Goal: Find specific page/section: Find specific page/section

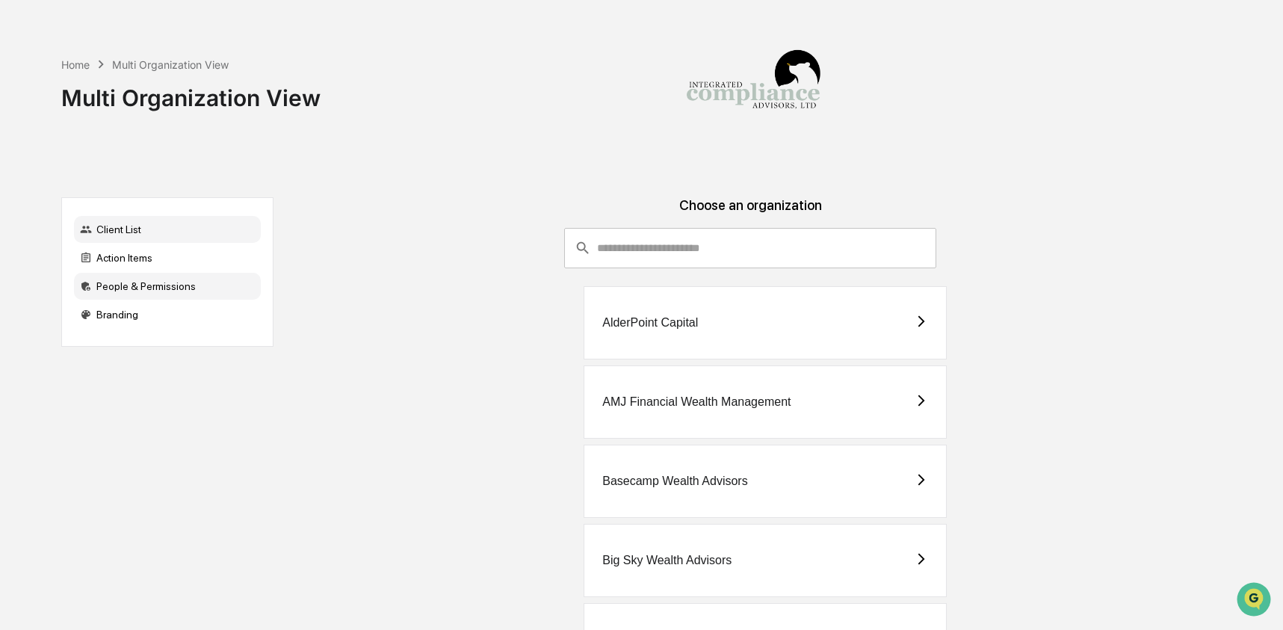
click at [124, 286] on div "People & Permissions" at bounding box center [167, 286] width 187 height 27
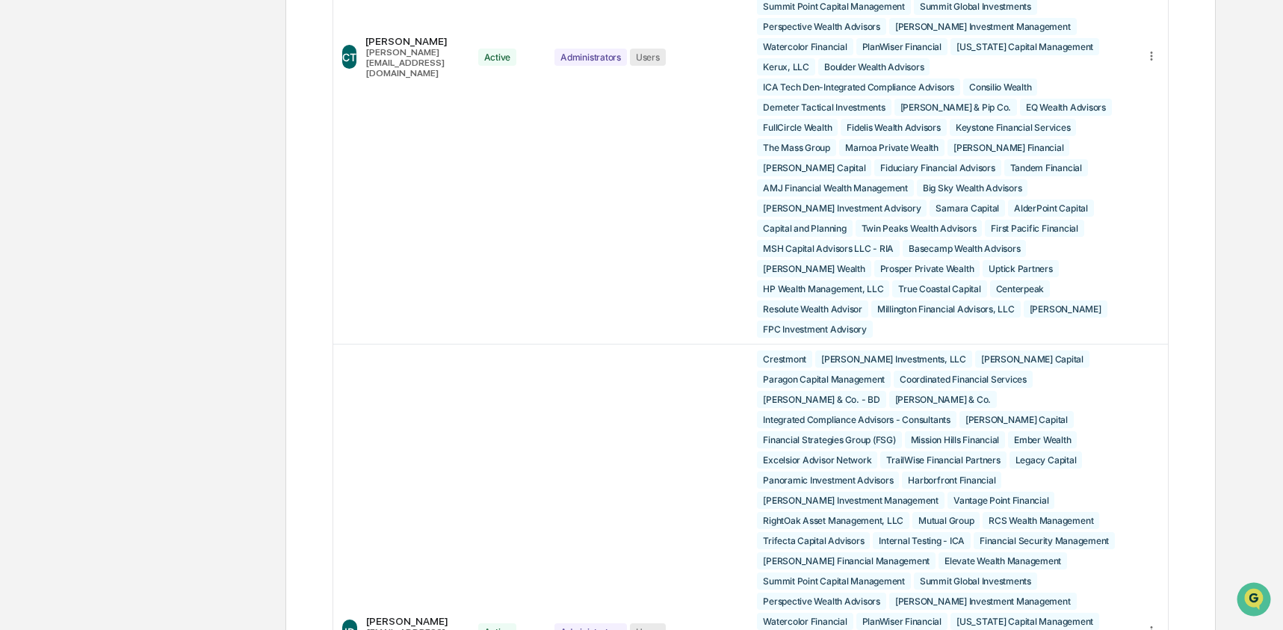
scroll to position [4797, 0]
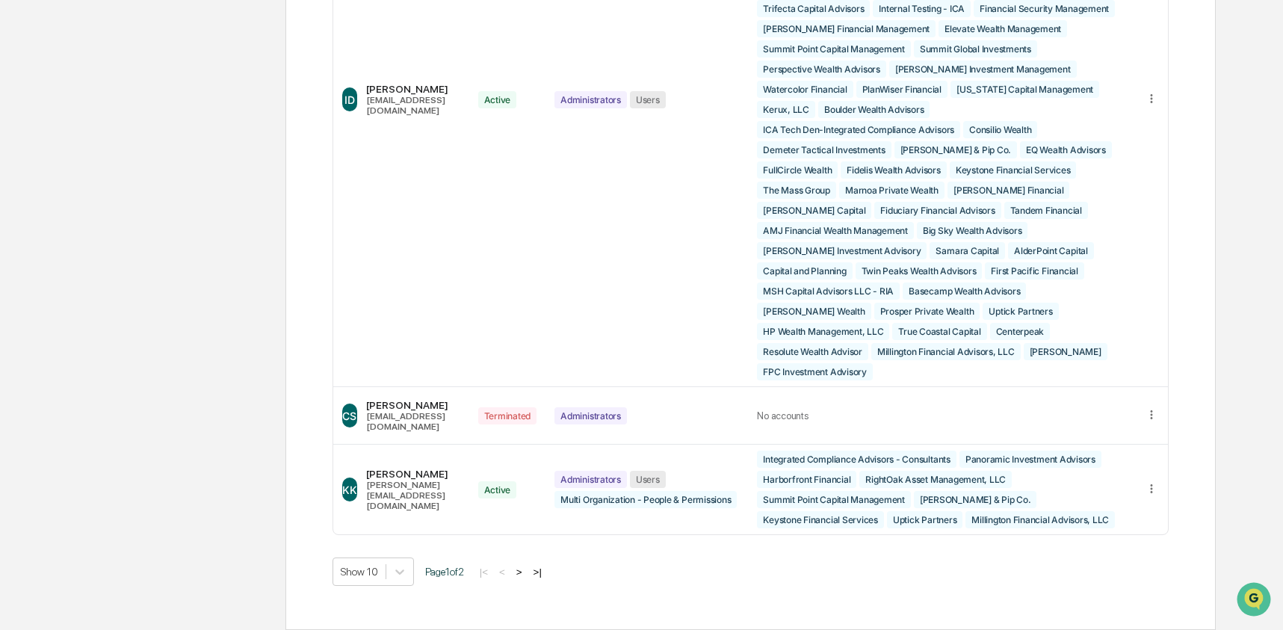
click at [527, 574] on button ">" at bounding box center [519, 572] width 15 height 13
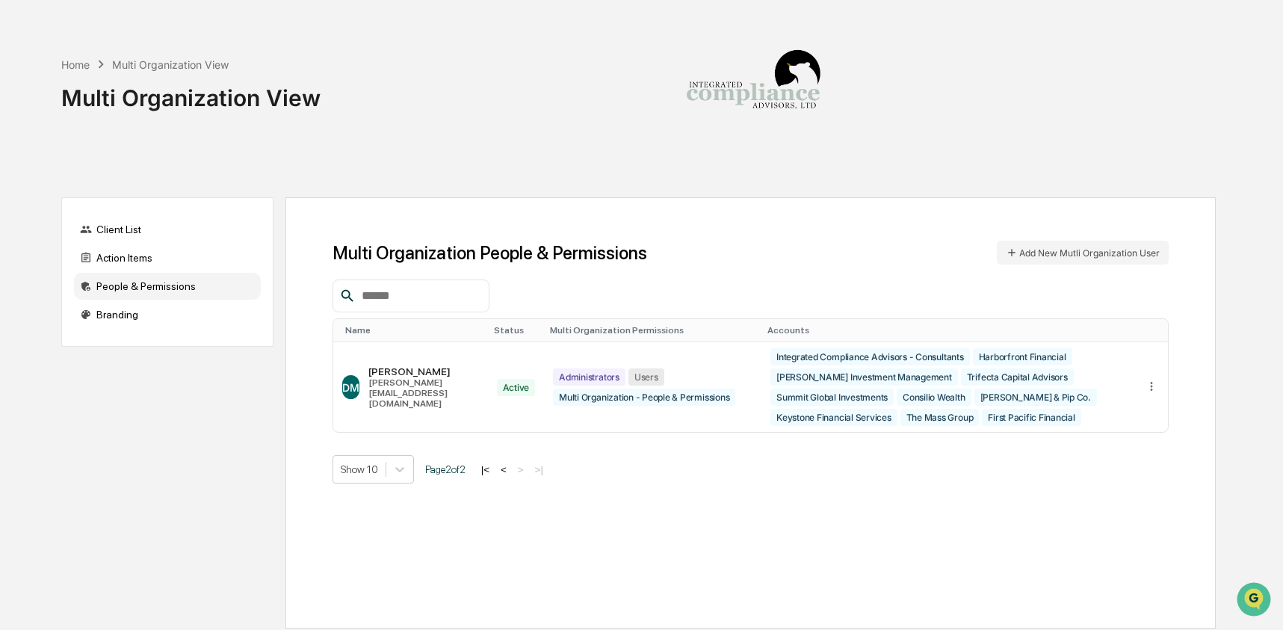
scroll to position [0, 0]
click at [512, 468] on button "<" at bounding box center [504, 469] width 15 height 13
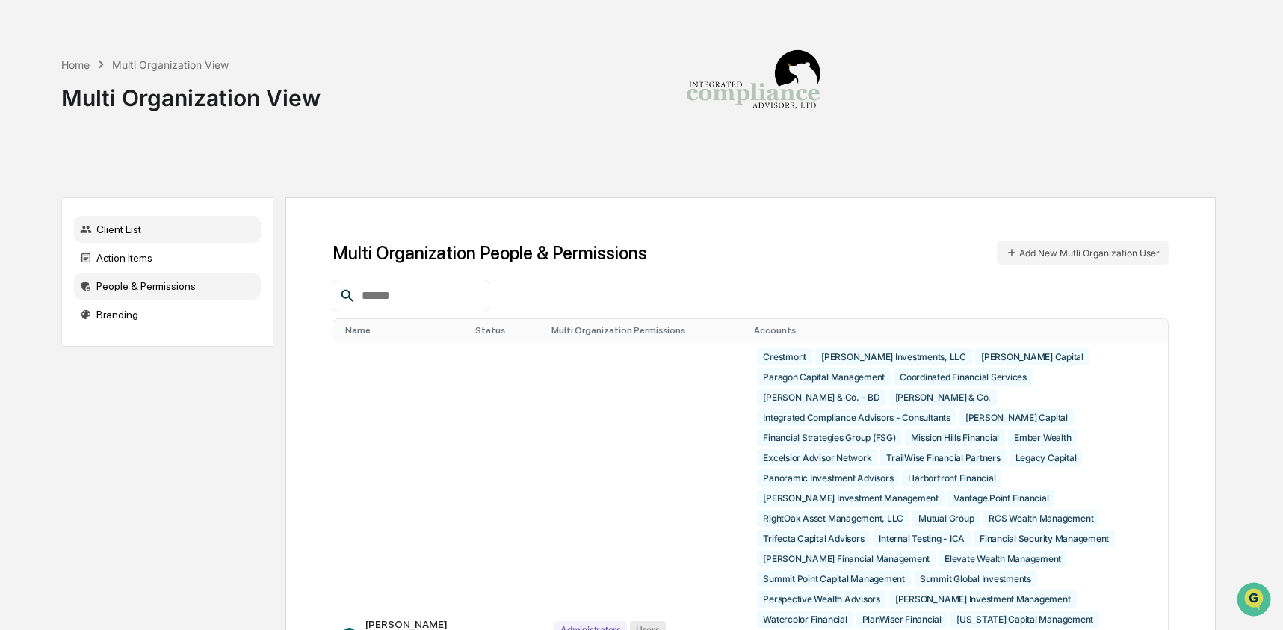
click at [126, 234] on div "Client List" at bounding box center [167, 229] width 187 height 27
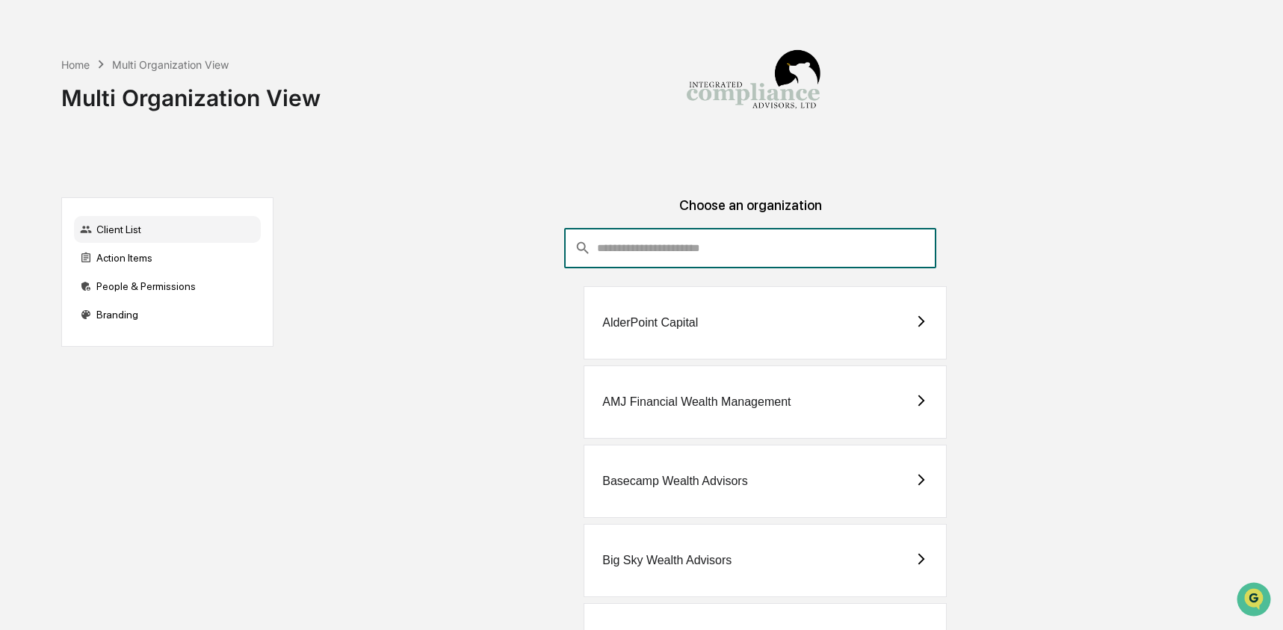
click at [632, 231] on input "consultant-dashboard__filter-organizations-search-bar" at bounding box center [766, 248] width 339 height 40
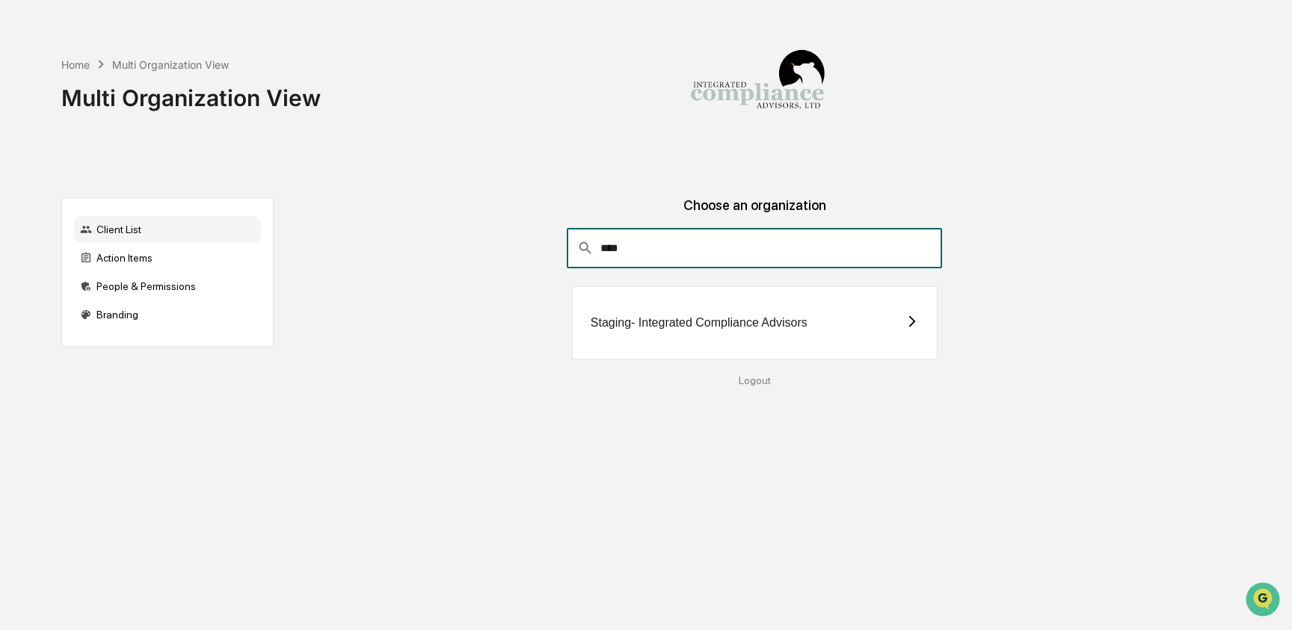
type input "****"
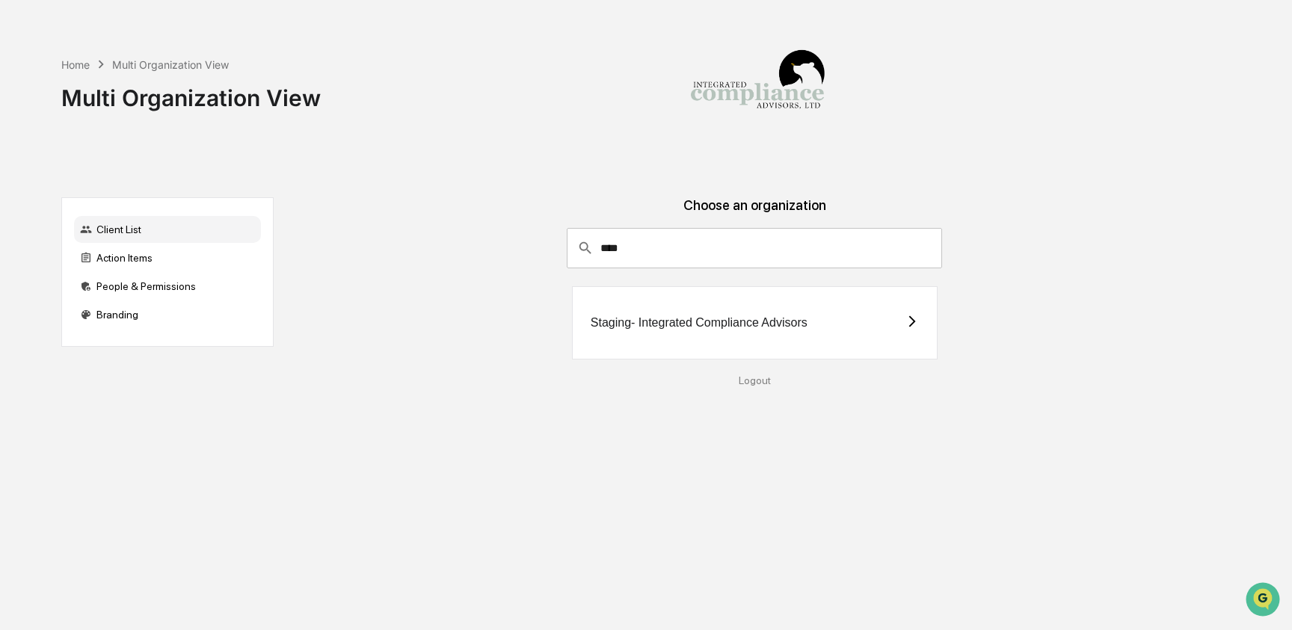
click at [722, 324] on div "Staging- Integrated Compliance Advisors" at bounding box center [698, 322] width 217 height 13
